Goal: Check status: Check status

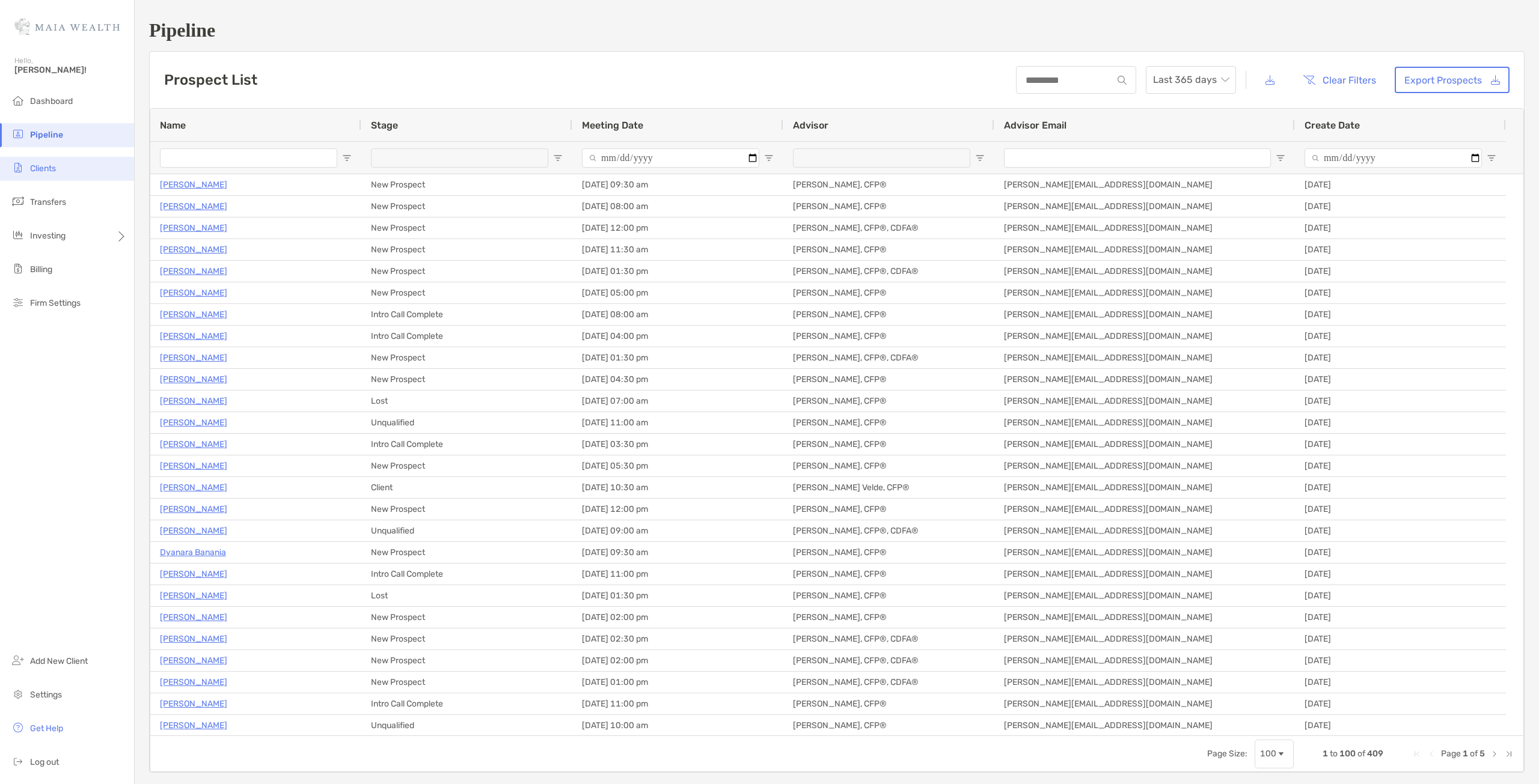
click at [99, 173] on li "Clients" at bounding box center [67, 169] width 134 height 24
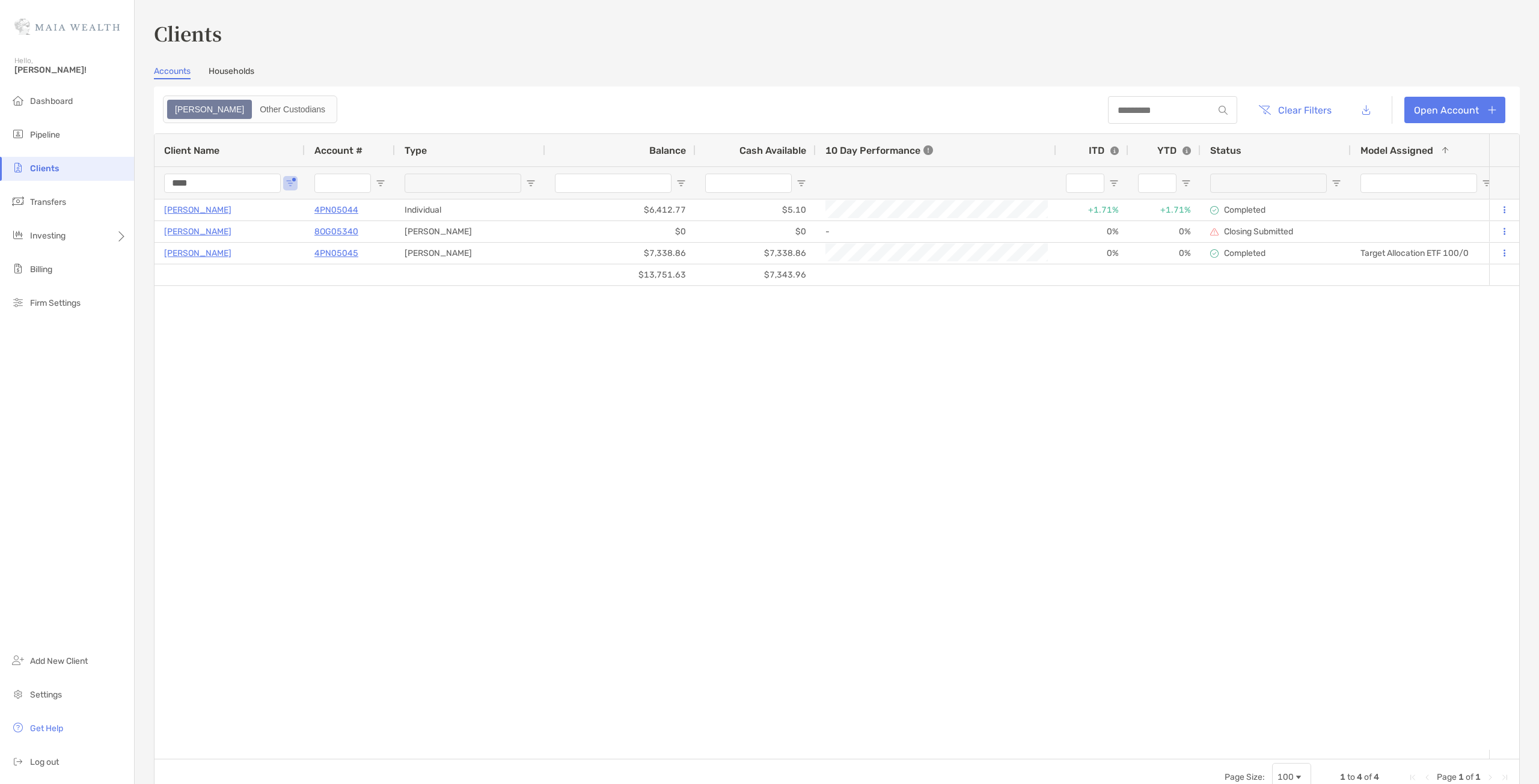
drag, startPoint x: 232, startPoint y: 177, endPoint x: 0, endPoint y: 179, distance: 232.0
click at [12, 182] on div "Clients Hello, [PERSON_NAME]! Dashboard Pipeline Clients Transfers Investing Bi…" at bounding box center [769, 392] width 1539 height 784
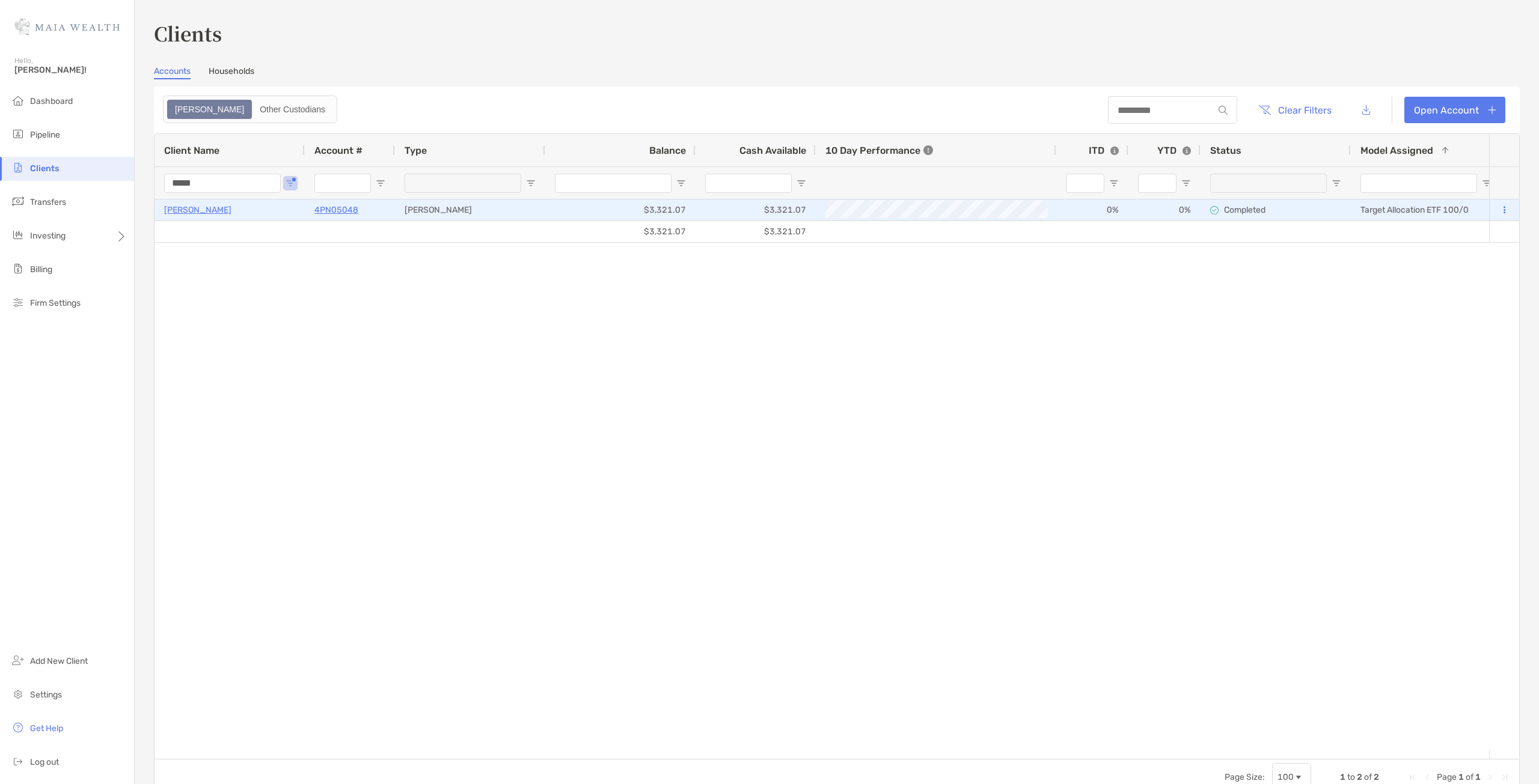
type input "*****"
click at [194, 212] on p "[PERSON_NAME]" at bounding box center [198, 210] width 68 height 15
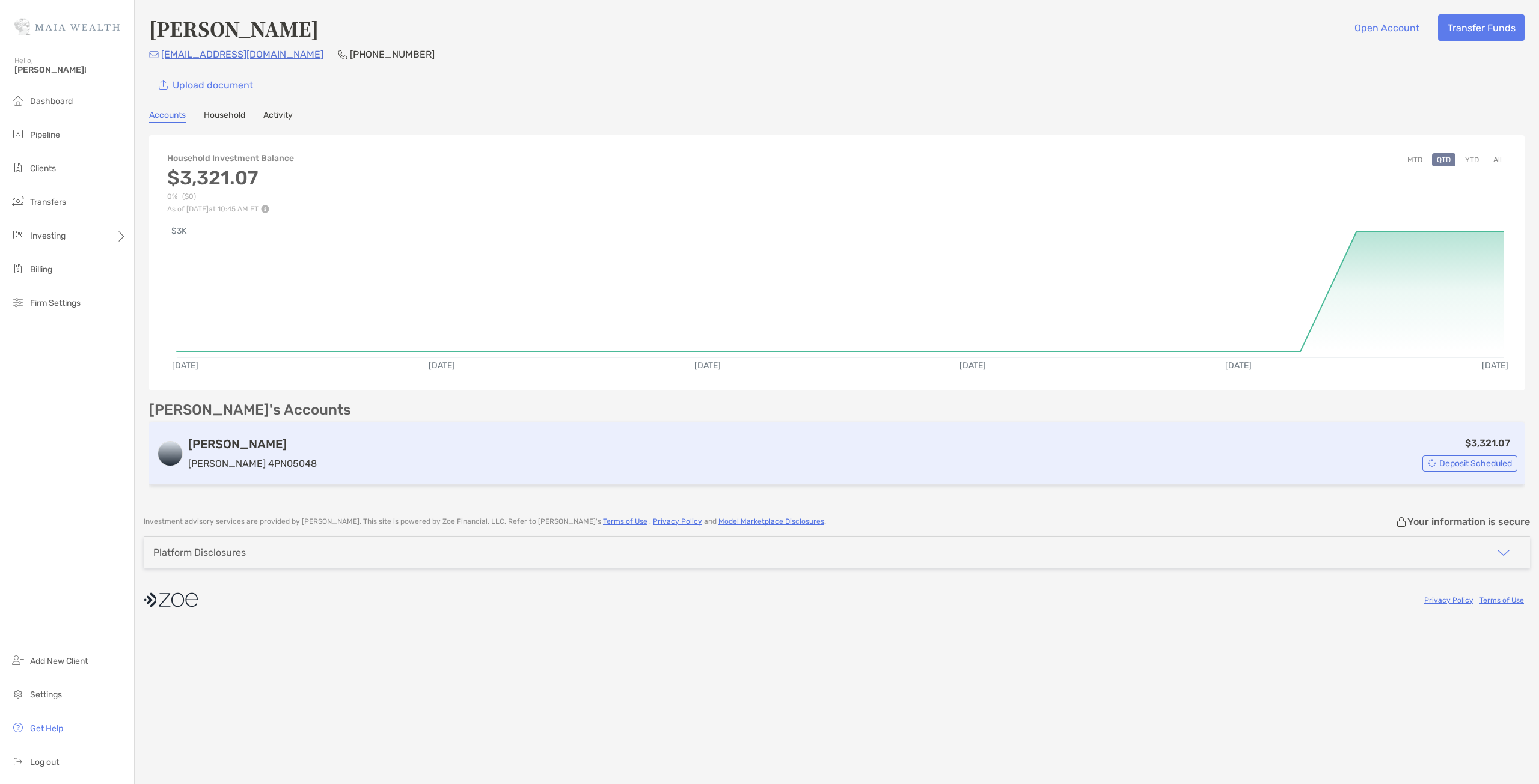
click at [698, 466] on div "$3,321.07 Deposit Scheduled" at bounding box center [920, 454] width 1195 height 36
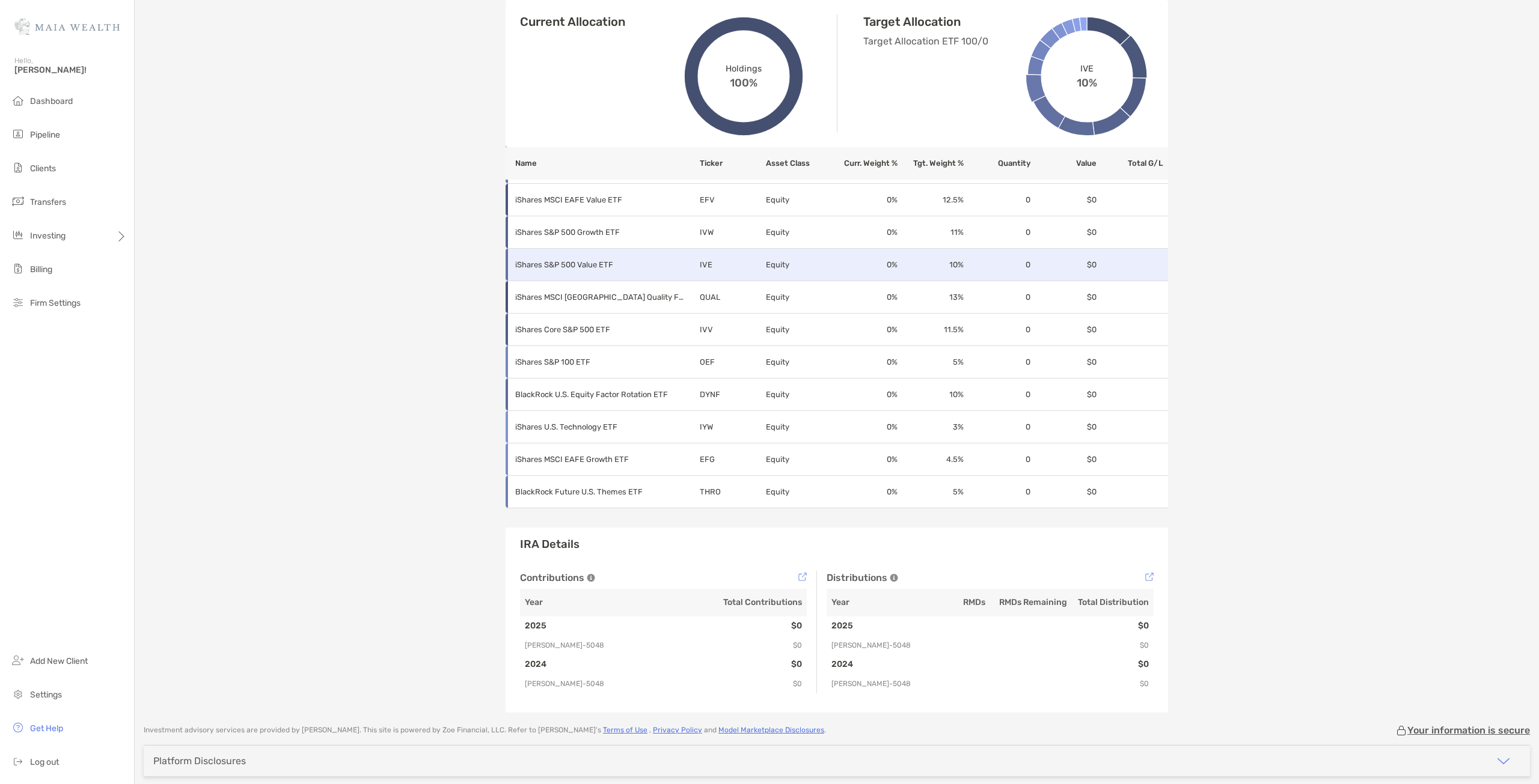
scroll to position [646, 0]
